Goal: Use online tool/utility

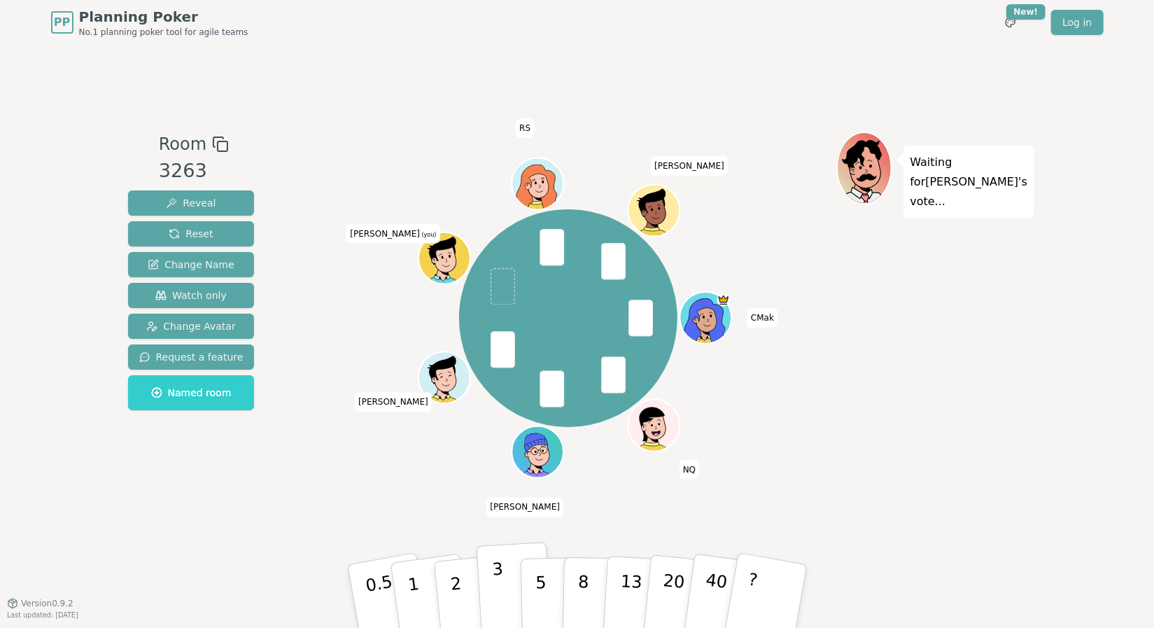
click at [493, 595] on div "3" at bounding box center [514, 595] width 45 height 51
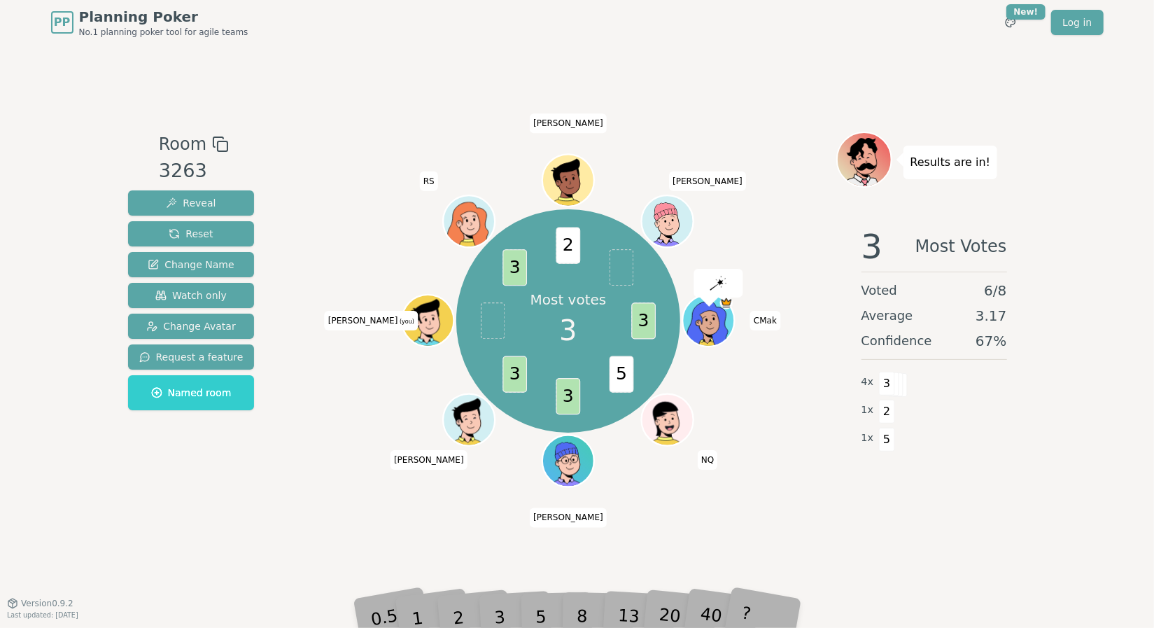
click at [502, 609] on div "3" at bounding box center [514, 595] width 45 height 51
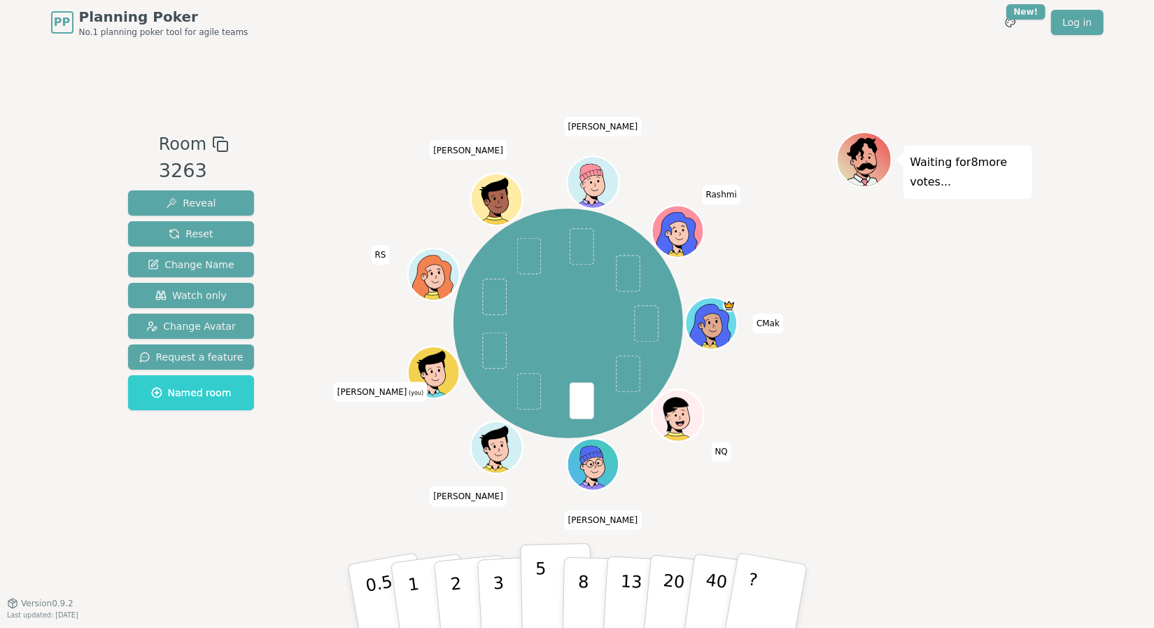
click at [541, 592] on p "5" at bounding box center [540, 596] width 12 height 76
click at [554, 571] on button "5" at bounding box center [556, 596] width 72 height 106
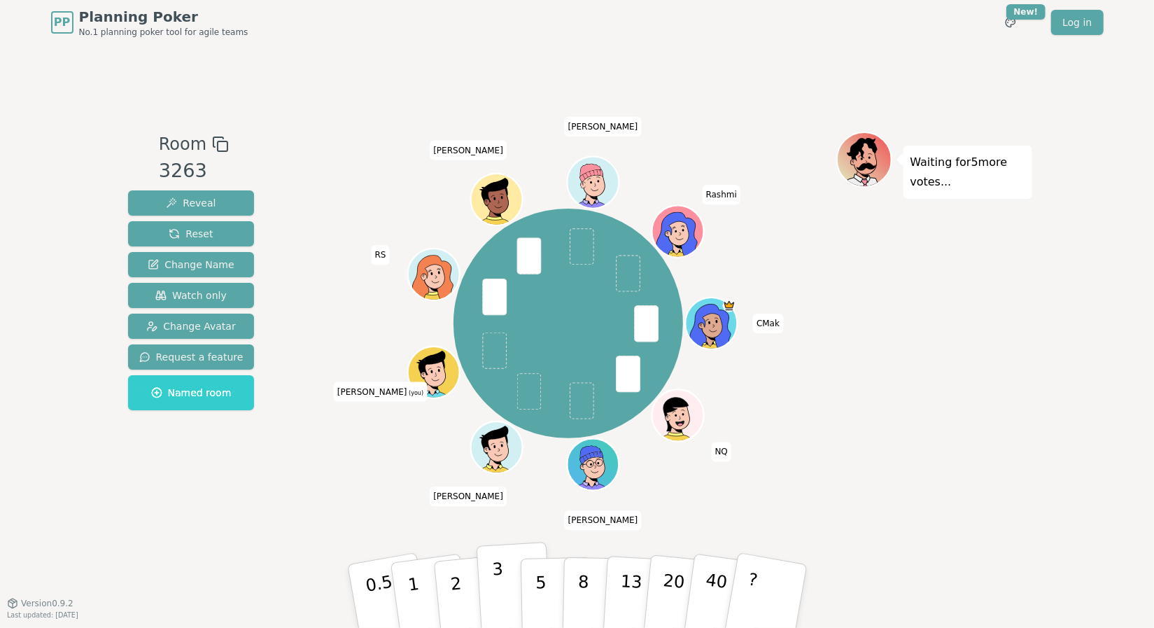
click at [504, 600] on button "3" at bounding box center [514, 595] width 76 height 109
click at [538, 588] on p "5" at bounding box center [540, 596] width 12 height 76
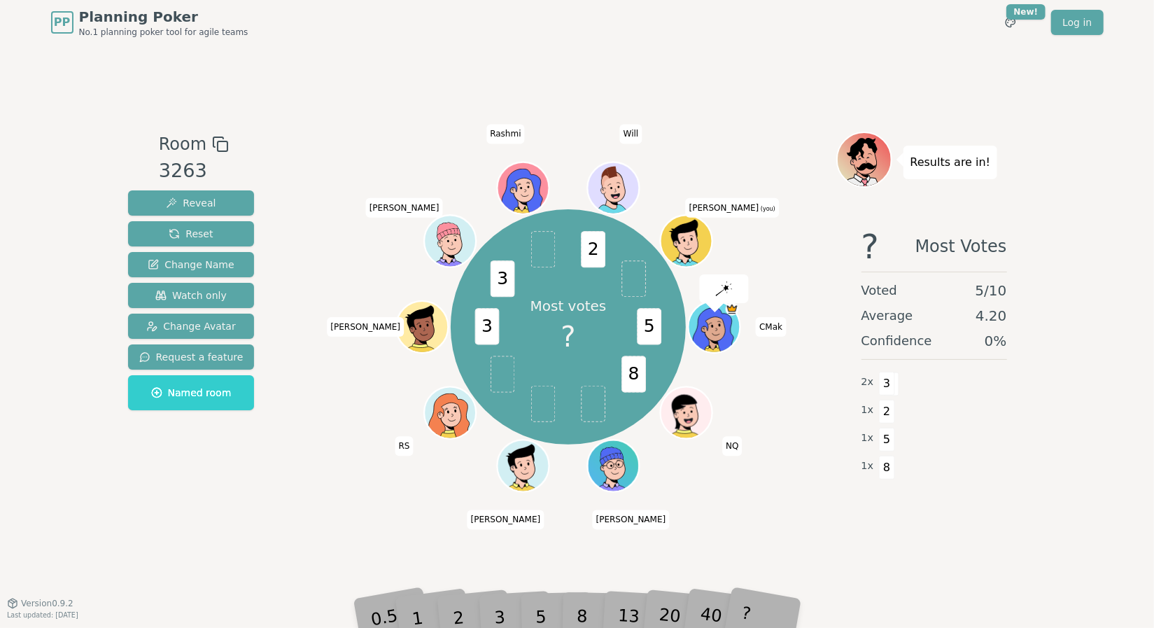
click at [765, 472] on div "Most votes ? 5 8 3 3 2 CMak NQ [PERSON_NAME] [PERSON_NAME] RS [PERSON_NAME] Ras…" at bounding box center [568, 327] width 535 height 340
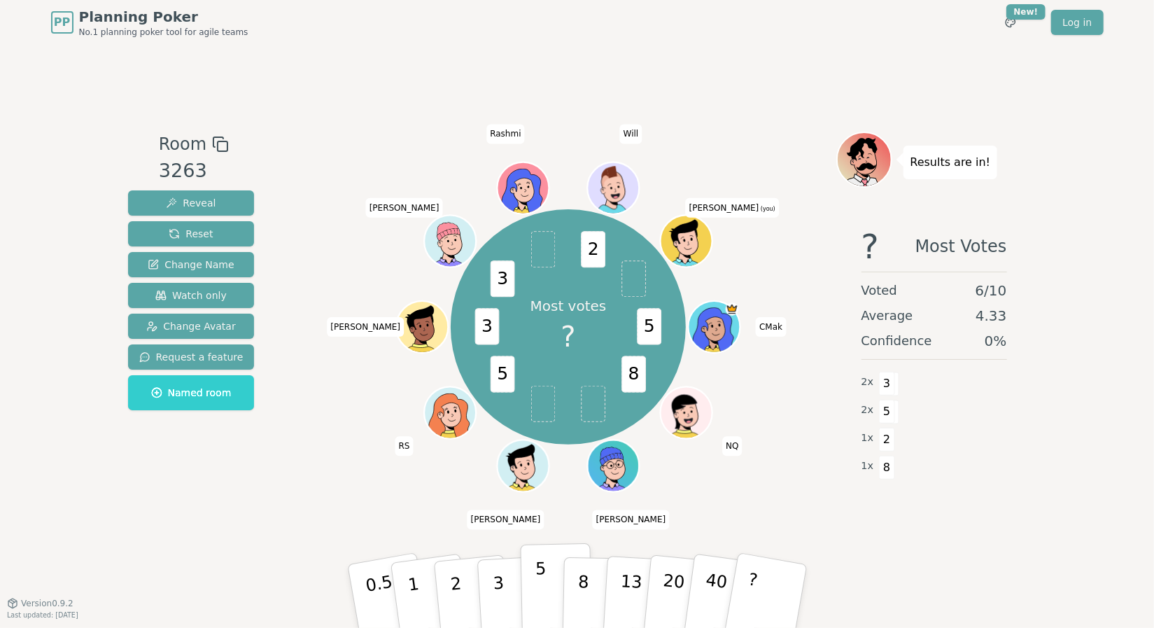
click at [533, 586] on button "5" at bounding box center [556, 596] width 72 height 106
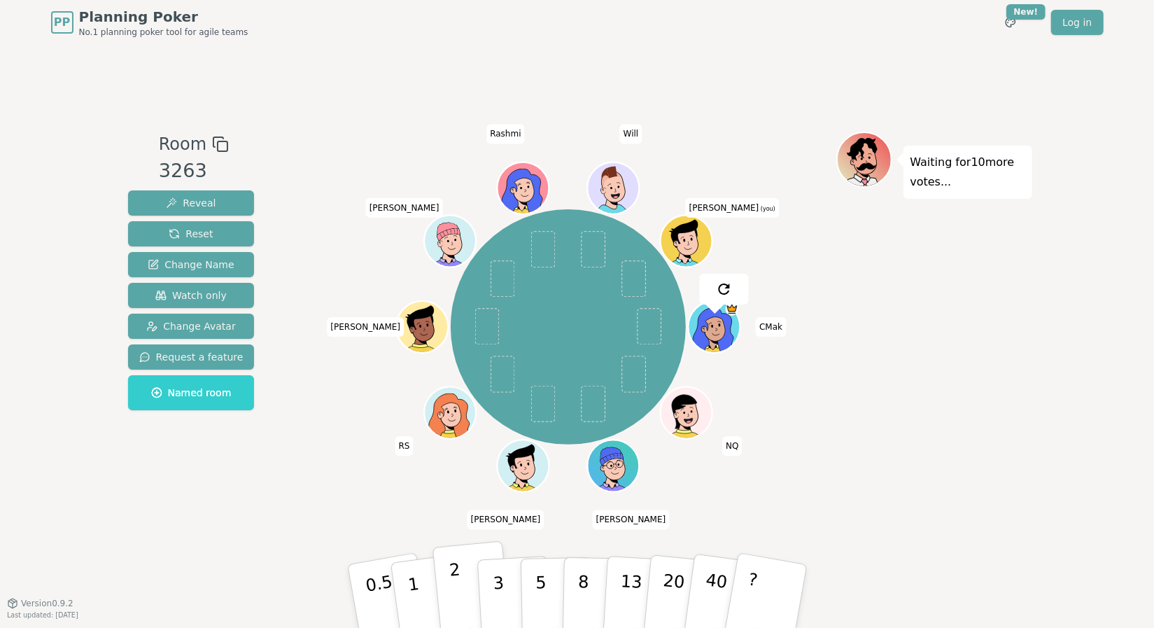
drag, startPoint x: 469, startPoint y: 599, endPoint x: 477, endPoint y: 587, distance: 14.6
click at [469, 599] on button "2" at bounding box center [472, 596] width 80 height 111
